Goal: Transaction & Acquisition: Purchase product/service

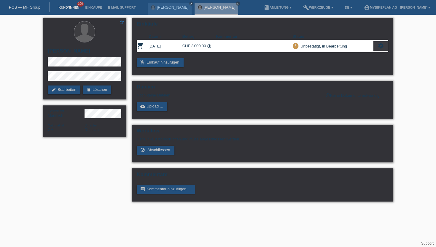
click at [58, 8] on link "Kund*innen" at bounding box center [68, 8] width 27 height 4
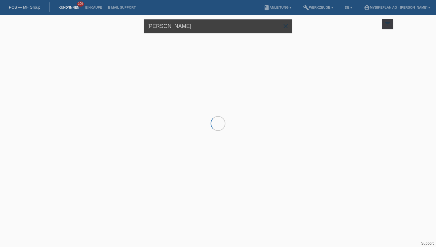
click at [200, 29] on input "stefan baumgartner" at bounding box center [218, 26] width 148 height 14
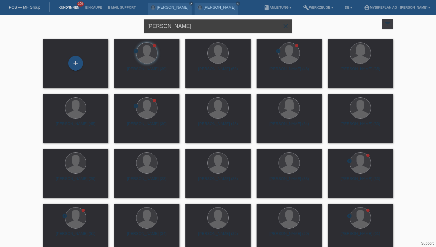
type input "oliver ganzoni"
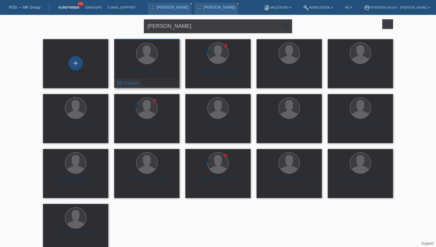
click at [132, 82] on span "Anzeigen" at bounding box center [131, 83] width 16 height 4
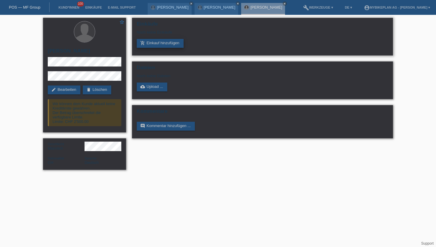
click at [162, 44] on link "add_shopping_cart Einkauf hinzufügen" at bounding box center [160, 43] width 47 height 9
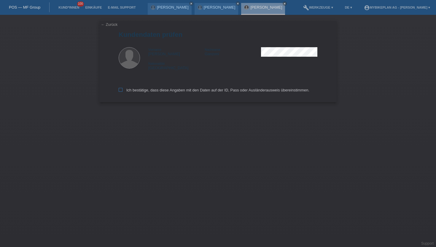
click at [133, 89] on label "Ich bestätige, dass diese Angaben mit den Daten auf der ID, Pass oder Ausländer…" at bounding box center [214, 90] width 191 height 4
click at [122, 89] on input "Ich bestätige, dass diese Angaben mit den Daten auf der ID, Pass oder Ausländer…" at bounding box center [121, 90] width 4 height 4
checkbox input "true"
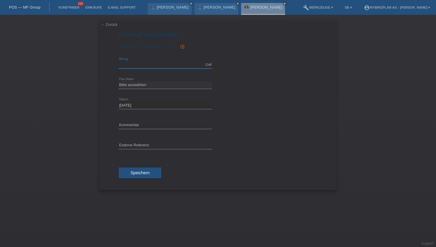
click at [155, 65] on input "text" at bounding box center [165, 64] width 93 height 7
type input "5699.00"
click at [137, 83] on select "Bitte auswählen 6 Raten 12 Raten 18 Raten 24 Raten 36 Raten 48 Raten" at bounding box center [165, 84] width 93 height 7
select select "488"
click at [119, 81] on select "Bitte auswählen 6 Raten 12 Raten 18 Raten 24 Raten 36 Raten 48 Raten" at bounding box center [165, 84] width 93 height 7
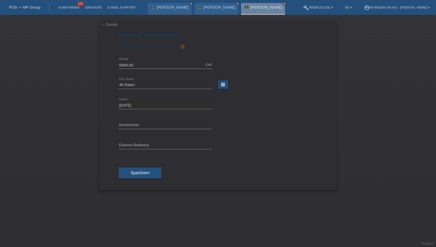
click at [134, 151] on div "error Externe Referenz" at bounding box center [165, 145] width 93 height 20
click at [134, 147] on input "text" at bounding box center [165, 145] width 93 height 7
paste input "43301124778"
type input "43301124778"
click at [139, 170] on button "Speichern" at bounding box center [140, 172] width 43 height 11
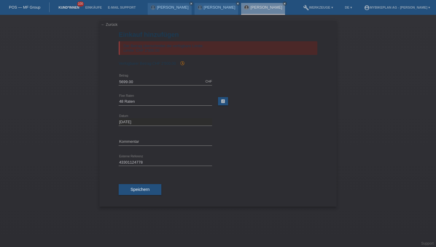
click at [67, 7] on link "Kund*innen" at bounding box center [68, 8] width 27 height 4
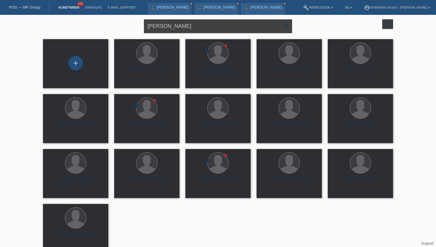
click at [176, 24] on input "oliver ganzoni" at bounding box center [218, 26] width 148 height 14
type input "[PERSON_NAME]"
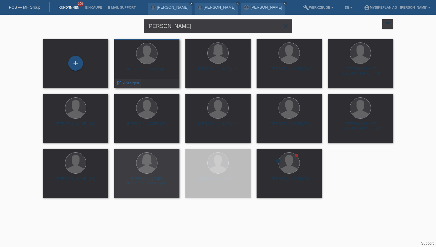
click at [129, 84] on span "Anzeigen" at bounding box center [131, 83] width 16 height 4
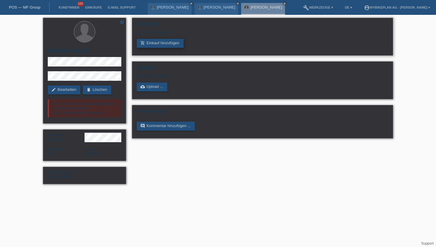
click at [159, 45] on link "add_shopping_cart Einkauf hinzufügen" at bounding box center [160, 43] width 47 height 9
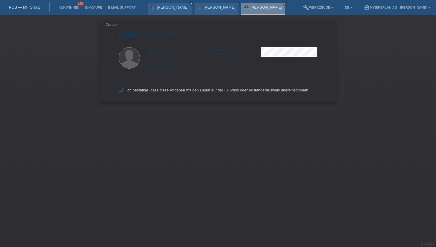
click at [143, 92] on label "Ich bestätige, dass diese Angaben mit den Daten auf der ID, Pass oder Ausländer…" at bounding box center [214, 90] width 191 height 4
click at [122, 92] on input "Ich bestätige, dass diese Angaben mit den Daten auf der ID, Pass oder Ausländer…" at bounding box center [121, 90] width 4 height 4
checkbox input "true"
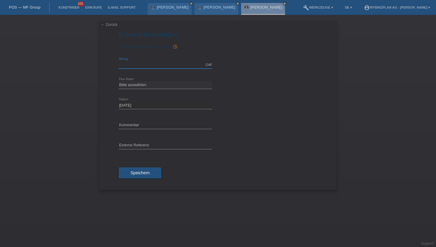
click at [130, 63] on input "text" at bounding box center [165, 64] width 93 height 7
type input "6999.00"
click at [121, 83] on select "Bitte auswählen 6 Raten 12 Raten 18 Raten 24 Raten 36 Raten 48 Raten" at bounding box center [165, 84] width 93 height 7
select select "488"
click at [119, 81] on select "Bitte auswählen 6 Raten 12 Raten 18 Raten 24 Raten 36 Raten 48 Raten" at bounding box center [165, 84] width 93 height 7
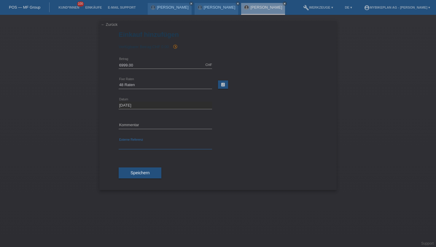
click at [133, 146] on input "text" at bounding box center [165, 145] width 93 height 7
paste input "43318649455"
type input "43318649455"
click at [136, 166] on div "Speichern" at bounding box center [218, 173] width 199 height 34
click at [131, 173] on span "Speichern" at bounding box center [139, 172] width 19 height 5
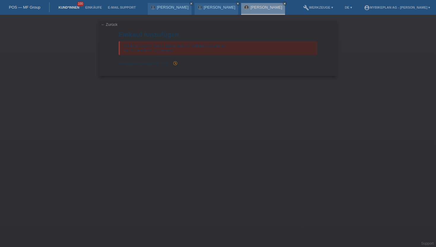
click at [67, 8] on link "Kund*innen" at bounding box center [68, 8] width 27 height 4
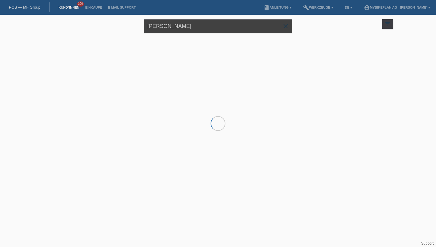
click at [164, 25] on input "[PERSON_NAME]" at bounding box center [218, 26] width 148 height 14
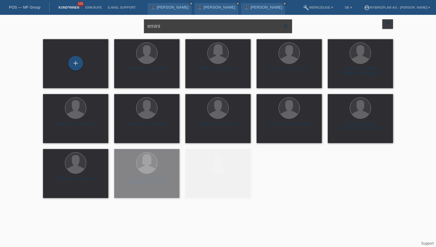
type input "emini"
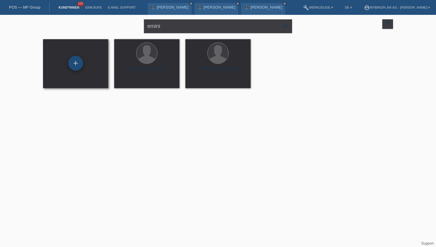
click at [82, 63] on div "+" at bounding box center [75, 63] width 14 height 10
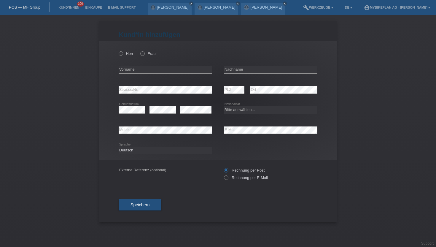
click at [123, 57] on div "Herr Frau" at bounding box center [165, 53] width 93 height 12
click at [118, 50] on icon at bounding box center [118, 50] width 0 height 0
click at [122, 53] on input "Herr" at bounding box center [121, 53] width 4 height 4
radio input "true"
click at [126, 67] on input "text" at bounding box center [165, 69] width 93 height 7
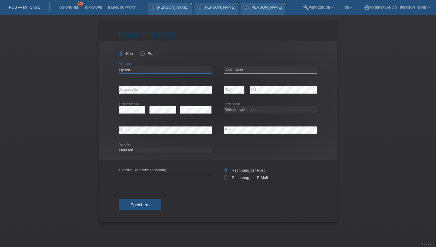
type input "Djevat"
click at [242, 71] on input "text" at bounding box center [270, 69] width 93 height 7
type input "Emini"
click at [256, 109] on select "Bitte auswählen... Schweiz Deutschland Liechtenstein Österreich ------------ Af…" at bounding box center [270, 109] width 93 height 7
select select "MK"
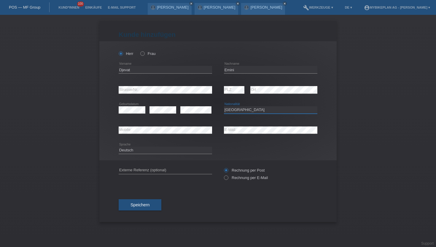
click at [224, 106] on select "Bitte auswählen... Schweiz Deutschland Liechtenstein Österreich ------------ Af…" at bounding box center [270, 109] width 93 height 7
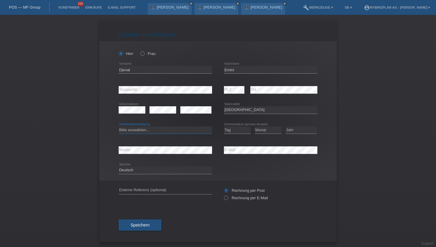
click at [158, 127] on select "Bitte auswählen... C B B - Flüchtlingsstatus Andere" at bounding box center [165, 129] width 93 height 7
select select "B"
click at [119, 126] on select "Bitte auswählen... C B B - Flüchtlingsstatus Andere" at bounding box center [165, 129] width 93 height 7
click at [234, 131] on select "Tag 01 02 03 04 05 06 07 08 09 10 11" at bounding box center [237, 129] width 27 height 7
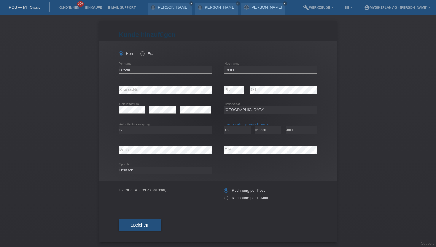
click at [234, 131] on select "Tag 01 02 03 04 05 06 07 08 09 10 11" at bounding box center [237, 129] width 27 height 7
select select "02"
click at [224, 126] on select "Tag 01 02 03 04 05 06 07 08 09 10 11" at bounding box center [237, 129] width 27 height 7
click at [259, 132] on select "Monat 01 02 03 04 05 06 07 08 09 10 11" at bounding box center [268, 129] width 27 height 7
select select "04"
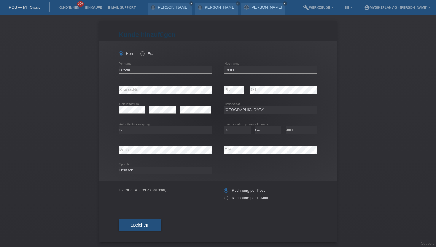
click at [255, 126] on select "Monat 01 02 03 04 05 06 07 08 09 10 11" at bounding box center [268, 129] width 27 height 7
click at [292, 131] on select "Jahr 2025 2024 2023 2022 2021 2020 2019 2018 2017 2016 2015 2014 2013 2012 2011…" at bounding box center [300, 129] width 31 height 7
select select "2024"
click at [285, 126] on select "Jahr 2025 2024 2023 2022 2021 2020 2019 2018 2017 2016 2015 2014 2013 2012 2011…" at bounding box center [300, 129] width 31 height 7
click at [147, 145] on div "error Mobile" at bounding box center [165, 150] width 93 height 20
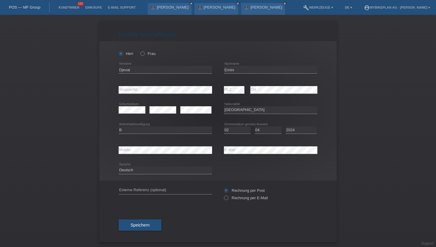
click at [147, 145] on div "error Mobile" at bounding box center [165, 150] width 93 height 20
click at [143, 167] on select "Deutsch Français Italiano English" at bounding box center [165, 169] width 93 height 7
click at [119, 167] on select "Deutsch Français Italiano English" at bounding box center [165, 169] width 93 height 7
click at [234, 198] on label "Rechnung per E-Mail" at bounding box center [246, 197] width 44 height 4
click at [228, 198] on input "Rechnung per E-Mail" at bounding box center [226, 198] width 4 height 7
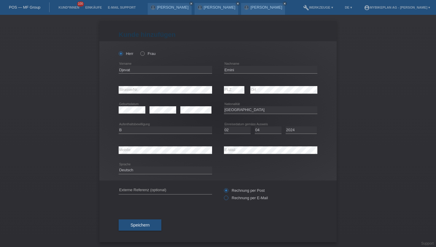
radio input "true"
click at [144, 222] on button "Speichern" at bounding box center [140, 224] width 43 height 11
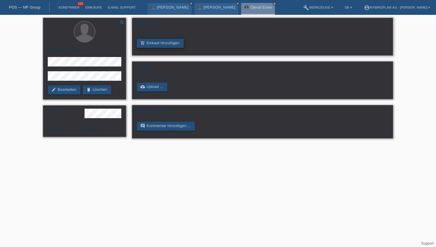
click at [177, 44] on link "add_shopping_cart Einkauf hinzufügen" at bounding box center [160, 43] width 47 height 9
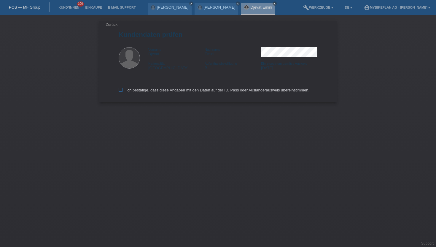
click at [161, 91] on label "Ich bestätige, dass diese Angaben mit den Daten auf der ID, Pass oder Ausländer…" at bounding box center [214, 90] width 191 height 4
click at [122, 91] on input "Ich bestätige, dass diese Angaben mit den Daten auf der ID, Pass oder Ausländer…" at bounding box center [121, 90] width 4 height 4
checkbox input "true"
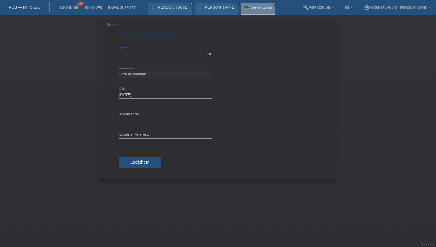
click at [136, 54] on input "text" at bounding box center [165, 53] width 93 height 7
type input "2999.00"
click at [118, 76] on div "← Zurück Einkauf hinzufügen Verfügbarer Betrag: 2999.00 CHF error [GEOGRAPHIC_D…" at bounding box center [217, 100] width 237 height 158
click at [123, 75] on select "Bitte auswählen 6 Raten 12 Raten 18 Raten 24 Raten 36 Raten 48 Raten" at bounding box center [165, 74] width 93 height 7
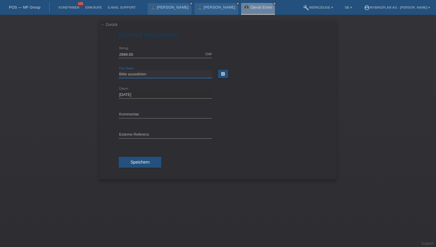
select select "487"
click at [119, 71] on select "Bitte auswählen 6 Raten 12 Raten 18 Raten 24 Raten 36 Raten 48 Raten" at bounding box center [165, 74] width 93 height 7
click at [123, 134] on input "text" at bounding box center [165, 134] width 93 height 7
paste input "43305368178"
type input "43305368178"
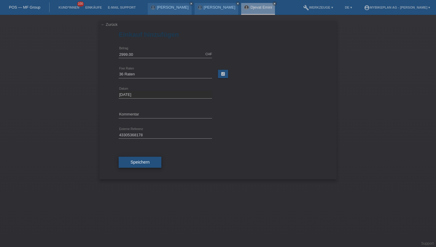
click at [132, 160] on span "Speichern" at bounding box center [139, 161] width 19 height 5
